Goal: Task Accomplishment & Management: Manage account settings

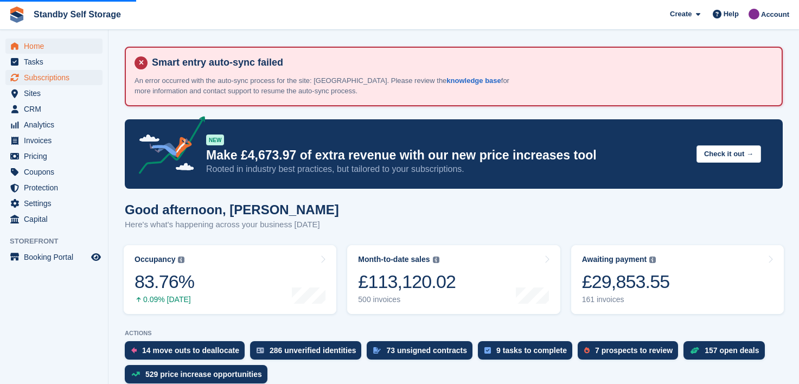
scroll to position [434, 0]
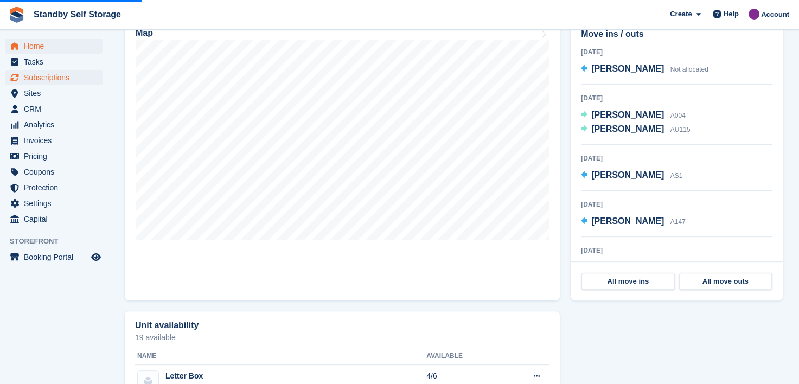
click at [37, 78] on span "Subscriptions" at bounding box center [56, 77] width 65 height 15
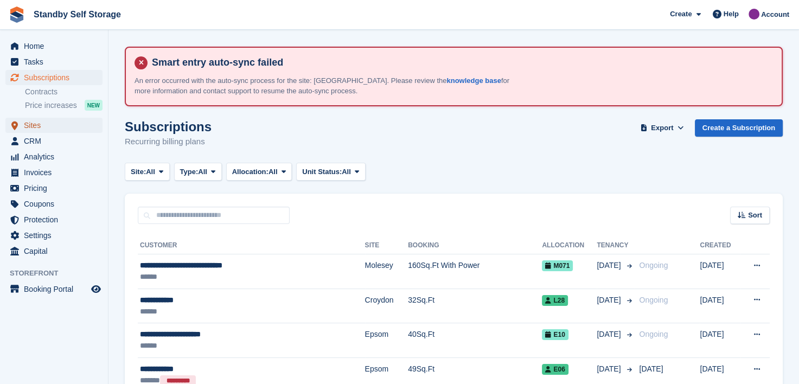
drag, startPoint x: 28, startPoint y: 125, endPoint x: 51, endPoint y: 129, distance: 23.0
click at [28, 125] on span "Sites" at bounding box center [56, 125] width 65 height 15
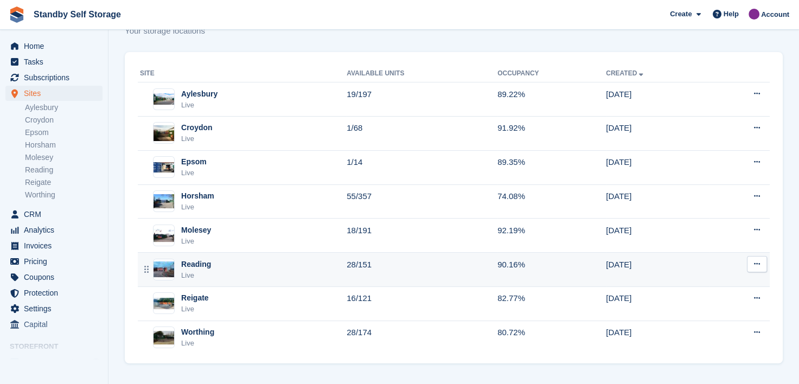
scroll to position [111, 0]
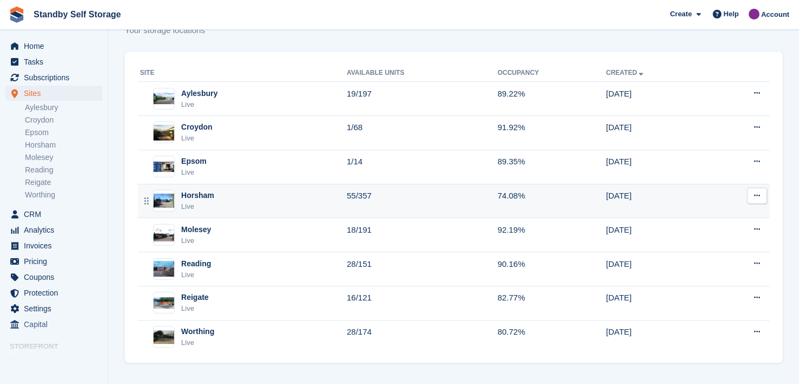
click at [202, 191] on div "Horsham" at bounding box center [197, 195] width 33 height 11
click at [205, 195] on div "Horsham" at bounding box center [197, 195] width 33 height 11
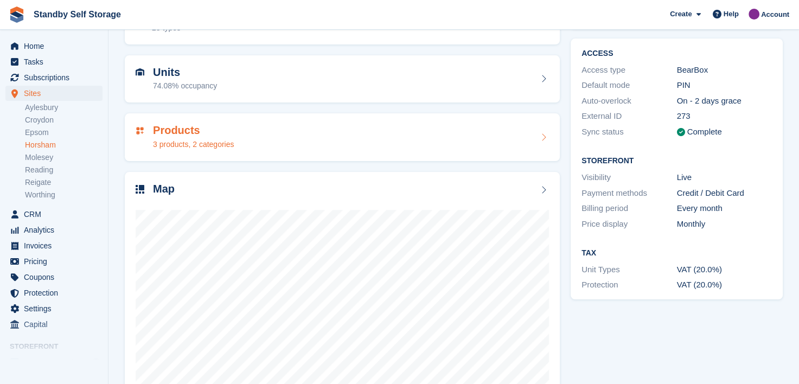
scroll to position [208, 0]
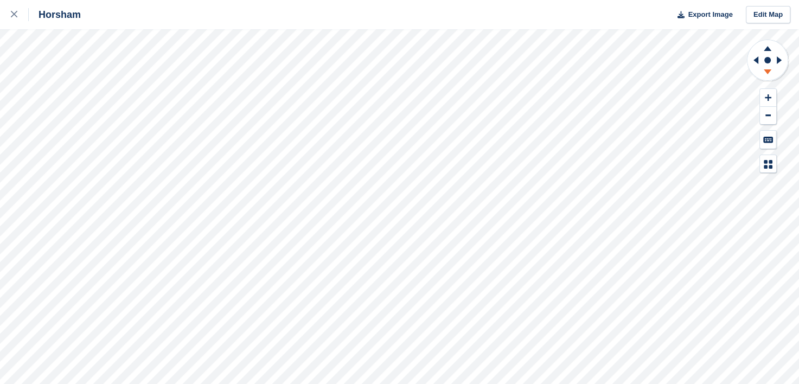
click at [766, 70] on icon at bounding box center [768, 71] width 8 height 5
click at [767, 70] on icon at bounding box center [768, 71] width 8 height 5
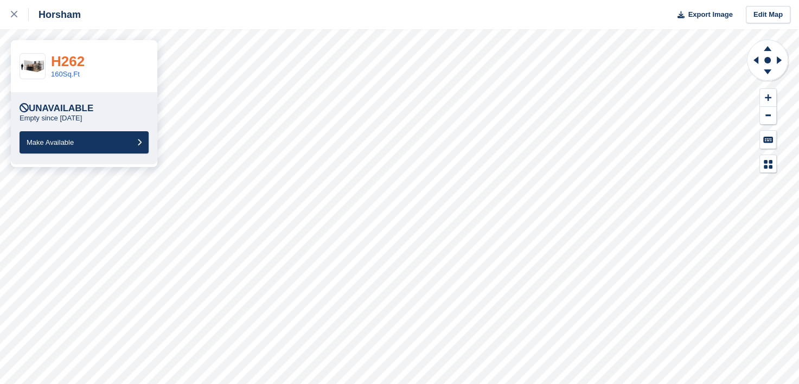
click at [65, 53] on link "H262" at bounding box center [68, 61] width 34 height 16
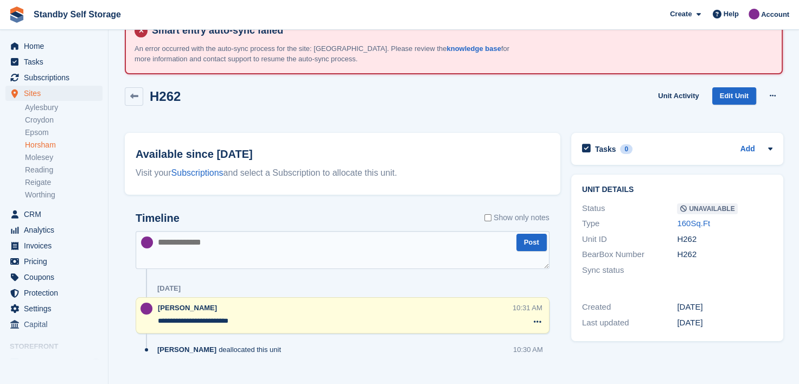
scroll to position [49, 0]
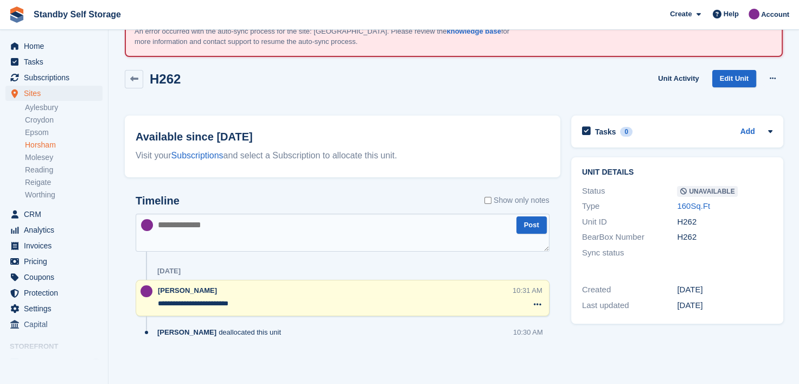
click at [210, 239] on textarea at bounding box center [343, 233] width 414 height 38
paste textarea "**********"
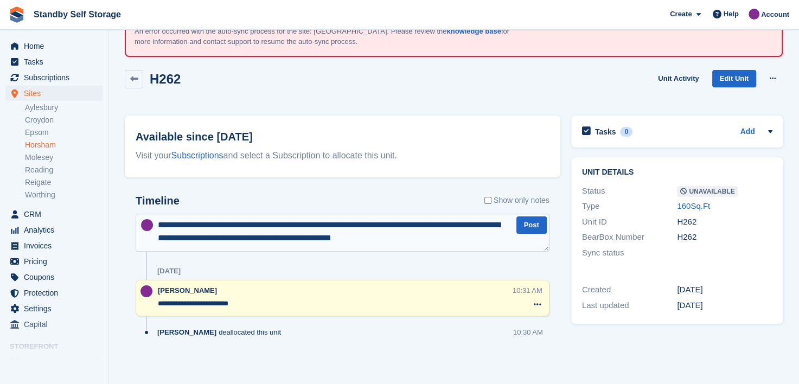
click at [427, 239] on textarea "**********" at bounding box center [343, 233] width 414 height 38
type textarea "**********"
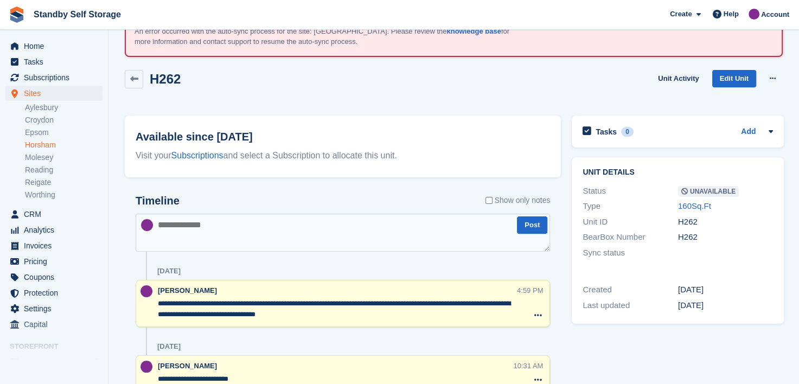
click at [160, 304] on textarea "**********" at bounding box center [337, 309] width 359 height 22
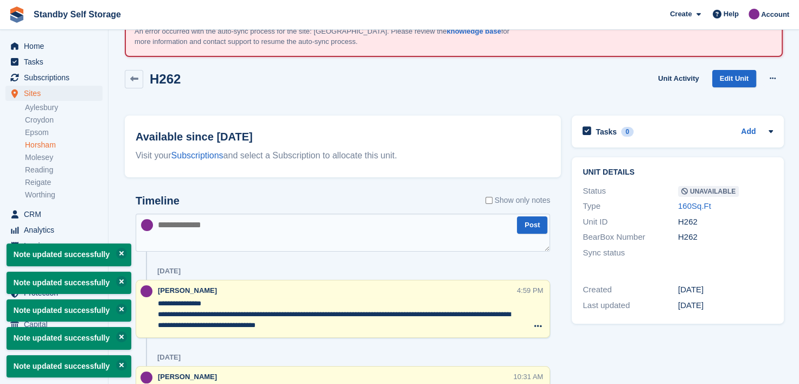
type textarea "**********"
click at [214, 240] on textarea at bounding box center [343, 233] width 414 height 38
click at [774, 80] on icon at bounding box center [773, 78] width 6 height 7
click at [697, 98] on p "Make Available" at bounding box center [730, 100] width 94 height 14
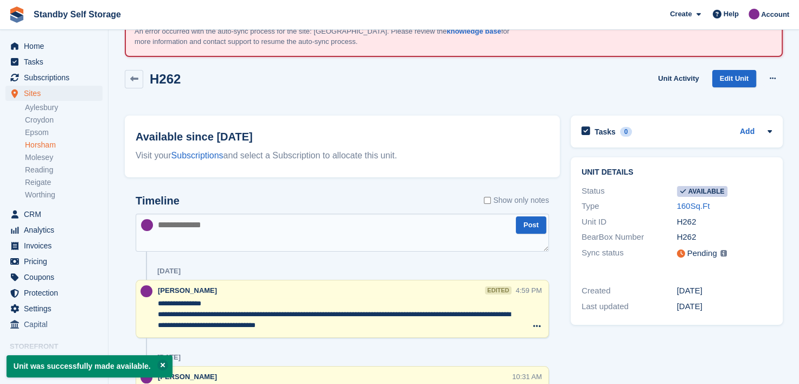
scroll to position [0, 0]
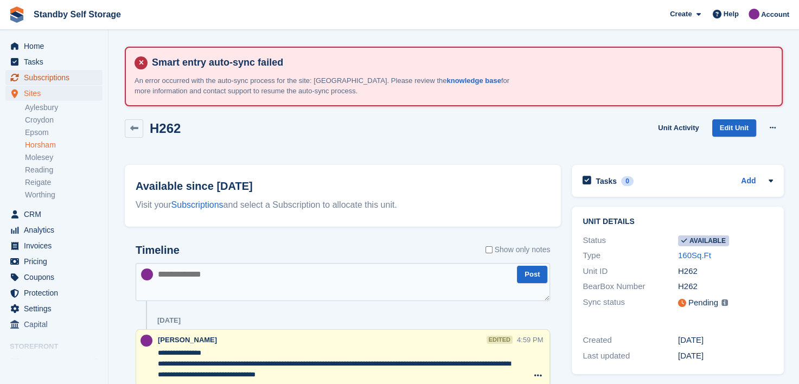
click at [52, 78] on span "Subscriptions" at bounding box center [56, 77] width 65 height 15
click at [38, 49] on span "Home" at bounding box center [56, 46] width 65 height 15
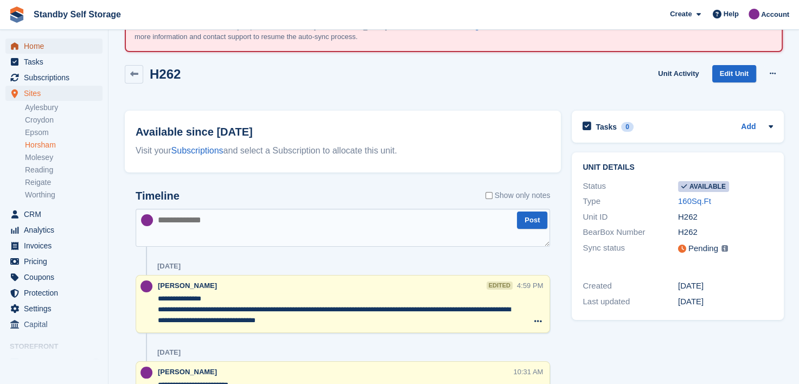
scroll to position [18, 0]
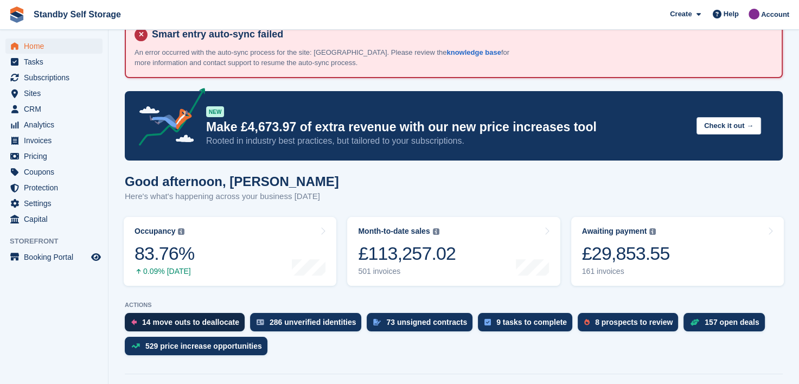
scroll to position [54, 0]
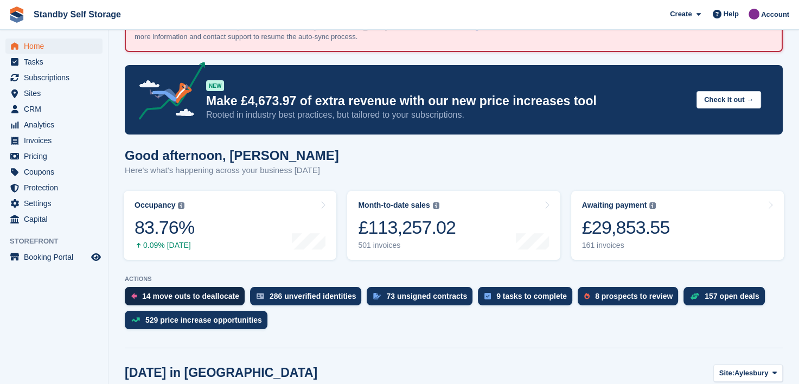
click at [155, 297] on div "14 move outs to deallocate" at bounding box center [190, 296] width 97 height 9
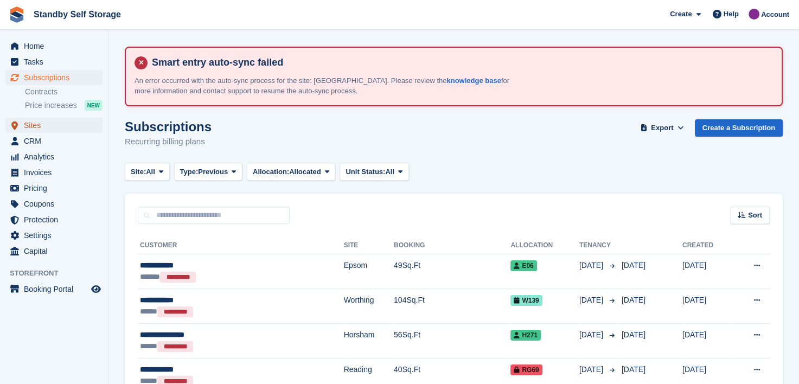
click at [30, 125] on span "Sites" at bounding box center [56, 125] width 65 height 15
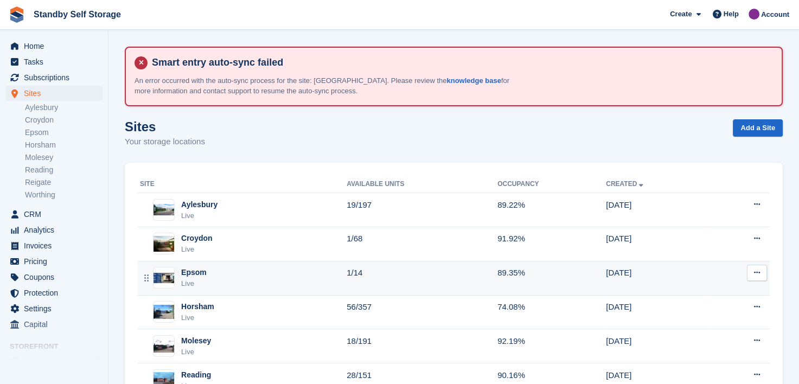
click at [197, 273] on div "Epsom" at bounding box center [193, 272] width 25 height 11
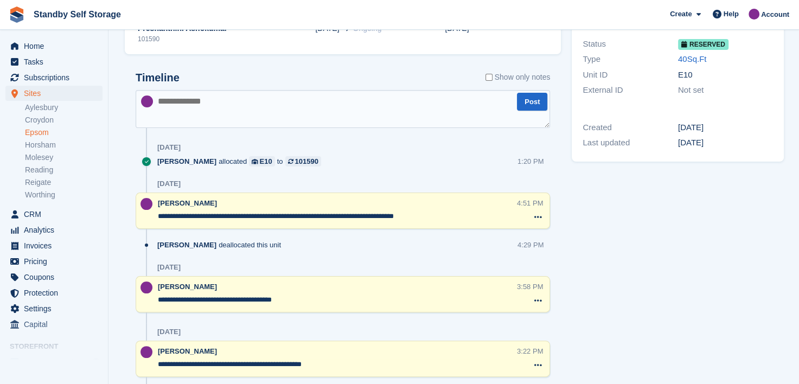
scroll to position [271, 0]
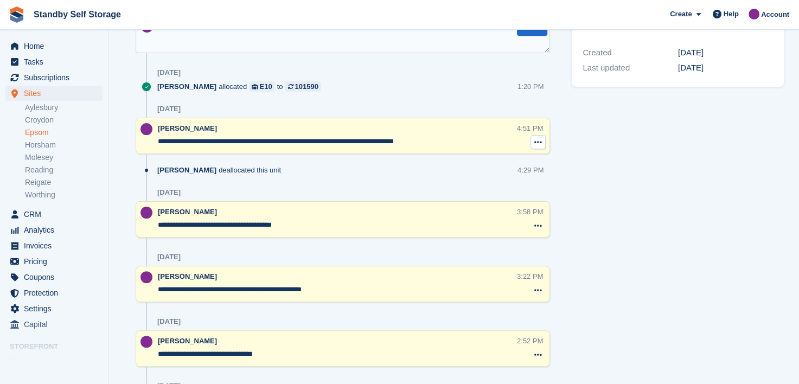
click at [534, 143] on icon at bounding box center [538, 142] width 8 height 9
click at [458, 162] on p "Delete note" at bounding box center [493, 162] width 94 height 14
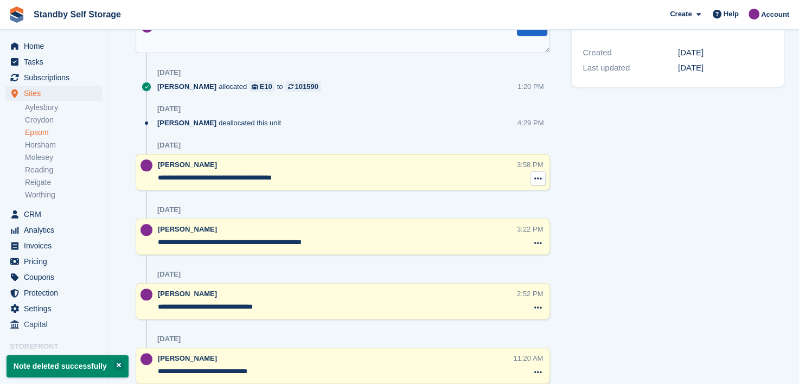
click at [537, 176] on icon at bounding box center [538, 178] width 8 height 9
drag, startPoint x: 462, startPoint y: 195, endPoint x: 456, endPoint y: 28, distance: 167.2
click at [463, 195] on p "Delete note" at bounding box center [493, 198] width 94 height 14
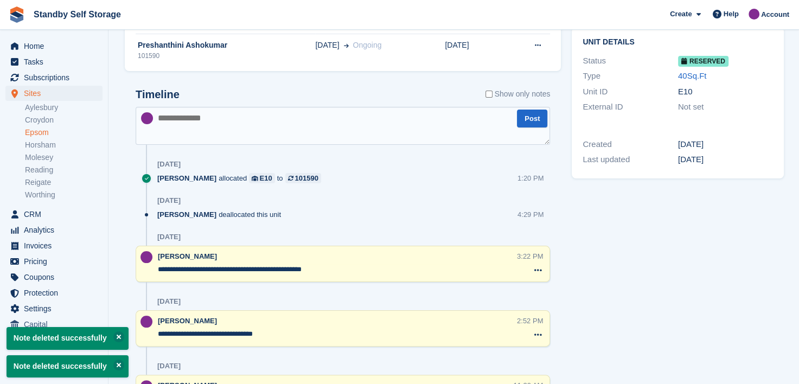
scroll to position [163, 0]
